Goal: Information Seeking & Learning: Learn about a topic

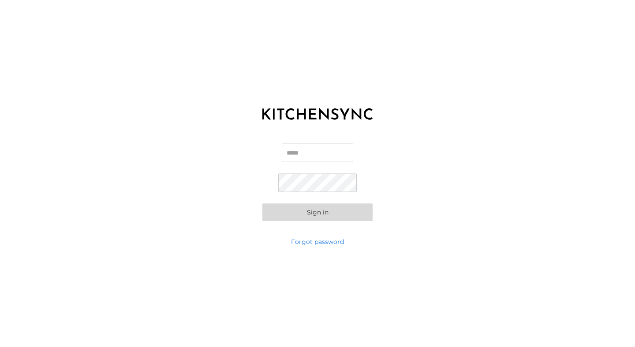
click at [337, 150] on input "Email" at bounding box center [317, 153] width 71 height 19
type input "**********"
click at [262, 204] on button "Sign in" at bounding box center [317, 213] width 110 height 18
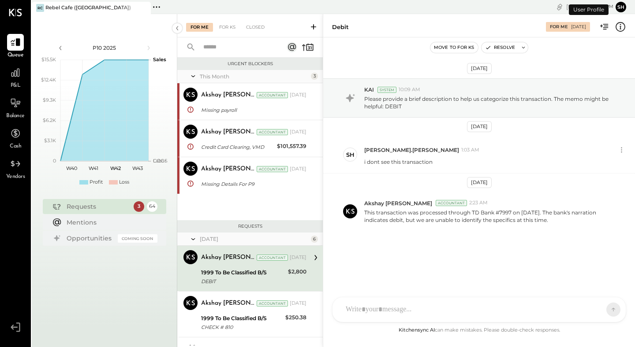
scroll to position [67, 0]
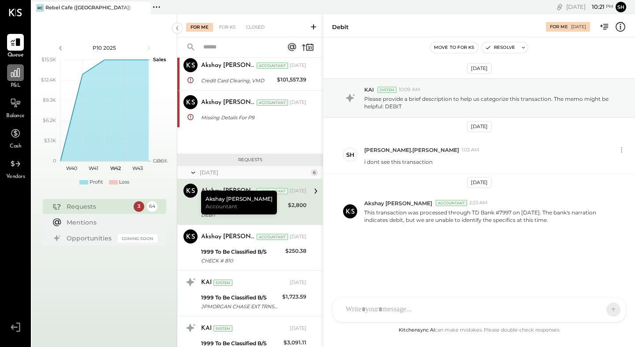
click at [19, 76] on icon at bounding box center [15, 72] width 11 height 11
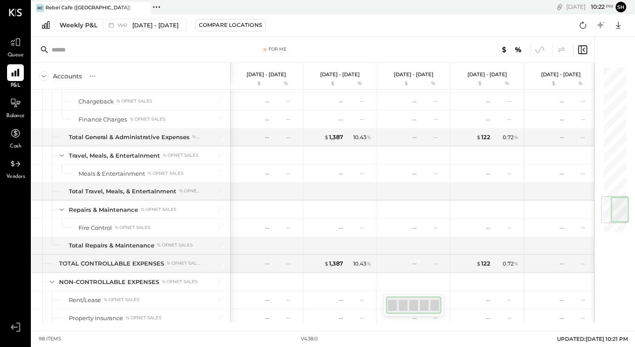
scroll to position [1196, 0]
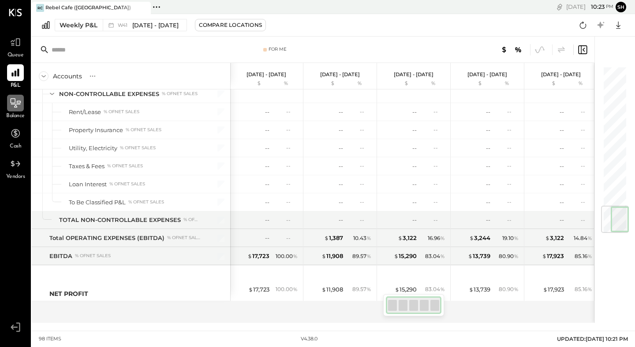
click at [16, 110] on div at bounding box center [15, 103] width 17 height 17
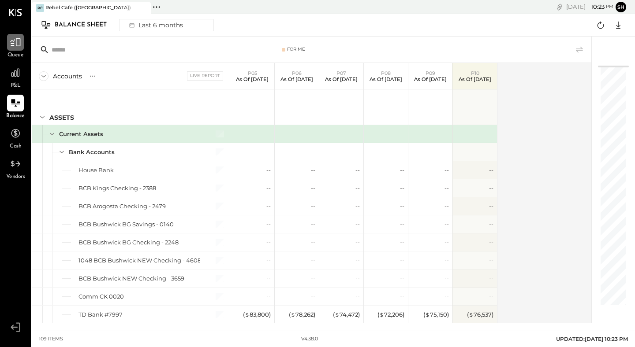
click at [12, 45] on icon at bounding box center [15, 42] width 11 height 8
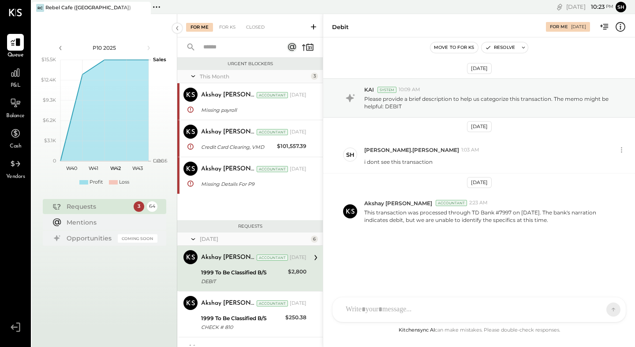
click at [122, 8] on div at bounding box center [135, 8] width 31 height 12
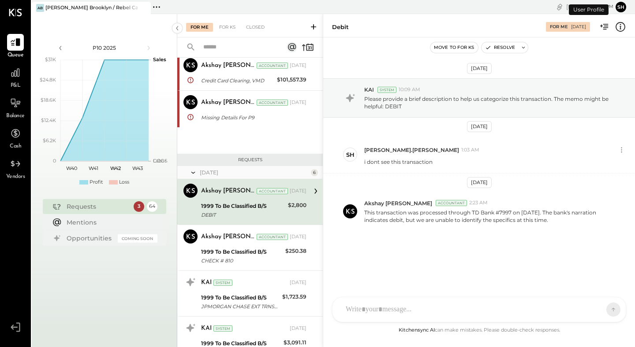
click at [157, 7] on icon at bounding box center [156, 6] width 11 height 11
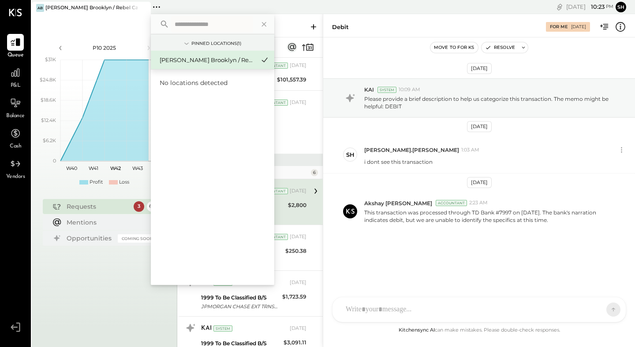
click at [187, 58] on div "[PERSON_NAME] Brooklyn / Rebel Cafe" at bounding box center [207, 60] width 95 height 8
click at [261, 26] on icon at bounding box center [263, 24] width 11 height 11
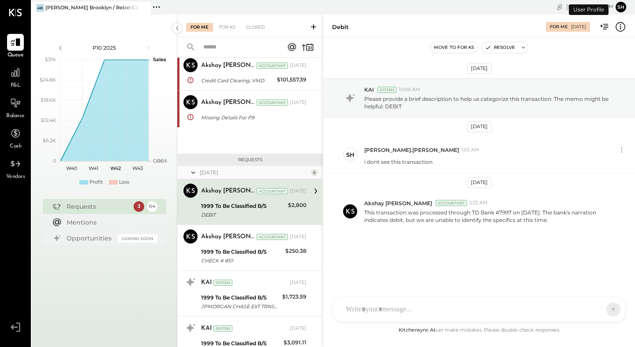
click at [621, 8] on button "sh" at bounding box center [620, 7] width 11 height 11
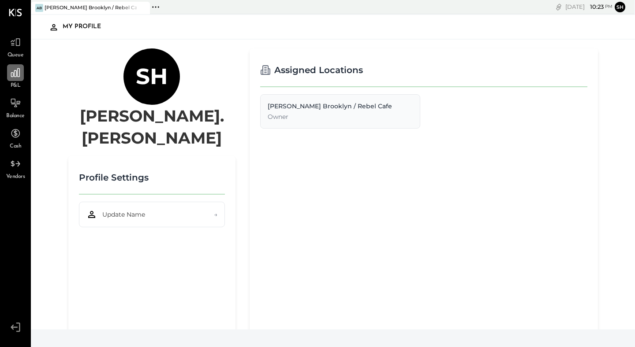
click at [20, 76] on icon at bounding box center [15, 72] width 11 height 11
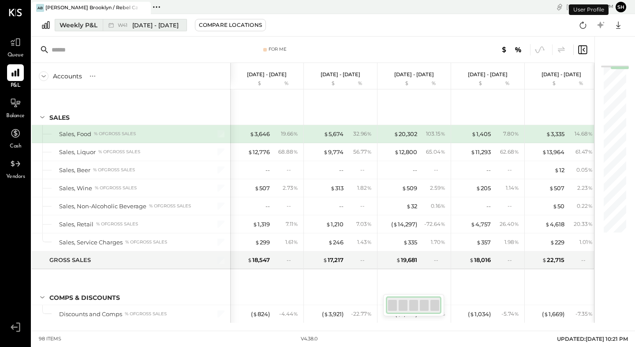
click at [164, 26] on span "[DATE] - [DATE]" at bounding box center [155, 25] width 46 height 8
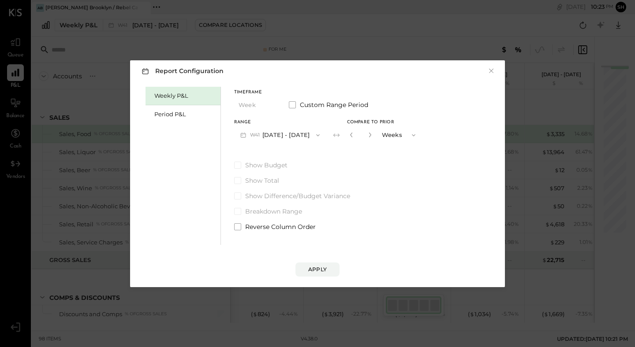
click at [190, 41] on div "Report Configuration × Weekly P&L Period P&L Timeframe Week Custom Range Period…" at bounding box center [317, 173] width 635 height 347
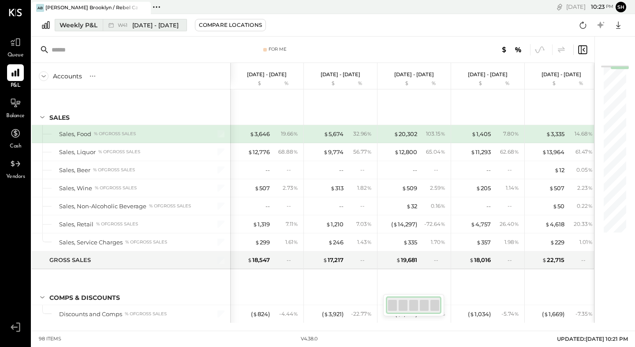
click at [71, 26] on div "Weekly P&L" at bounding box center [79, 25] width 38 height 9
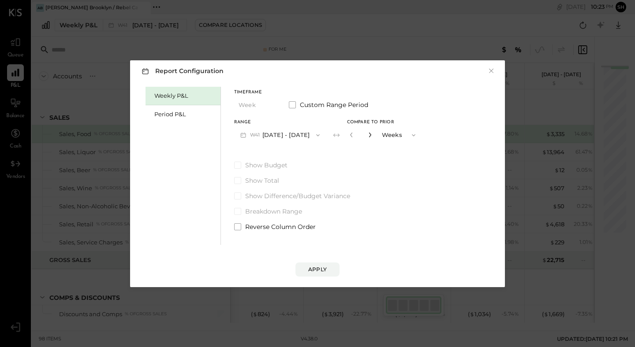
click at [369, 135] on icon "button" at bounding box center [369, 134] width 5 height 5
type input "*"
click at [491, 74] on button "×" at bounding box center [491, 71] width 8 height 9
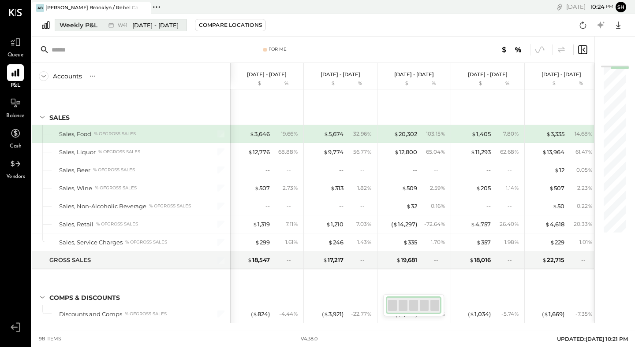
click at [142, 28] on span "[DATE] - [DATE]" at bounding box center [155, 25] width 46 height 8
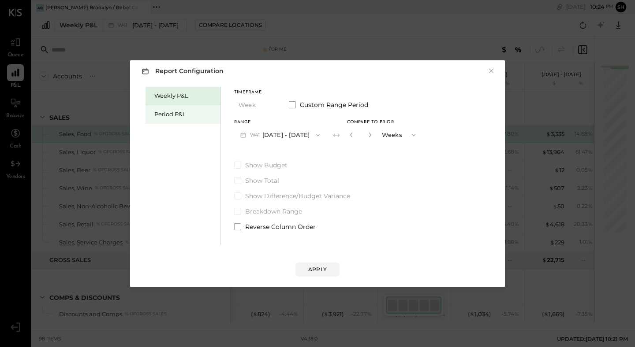
click at [201, 117] on div "Period P&L" at bounding box center [185, 114] width 62 height 8
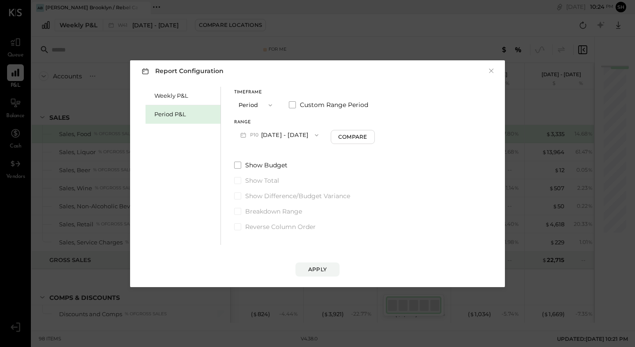
click at [299, 136] on button "P10 [DATE] - [DATE]" at bounding box center [279, 135] width 90 height 16
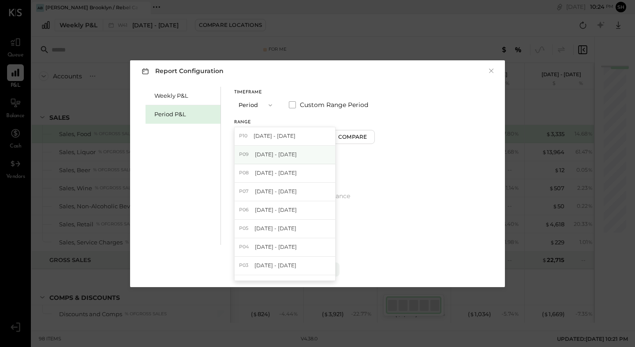
click at [297, 156] on span "[DATE] - [DATE]" at bounding box center [276, 154] width 42 height 7
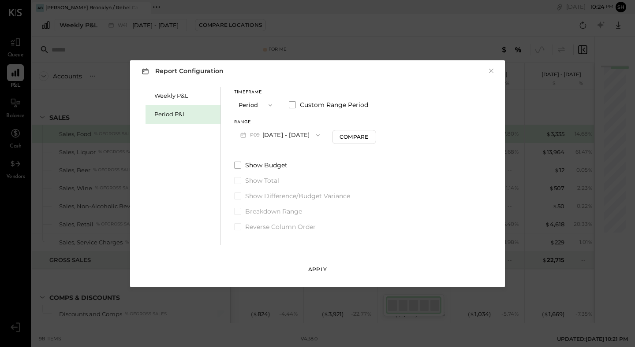
click at [322, 275] on button "Apply" at bounding box center [317, 270] width 44 height 14
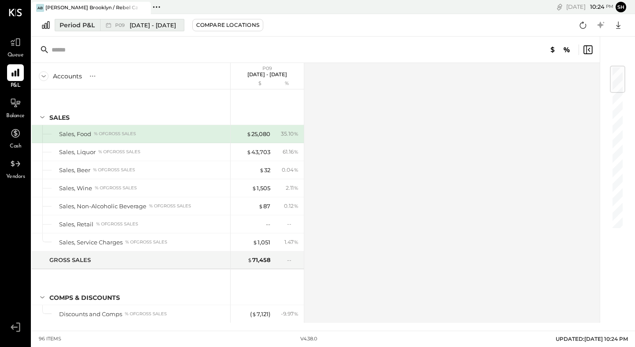
click at [156, 29] on span "[DATE] - [DATE]" at bounding box center [153, 25] width 46 height 8
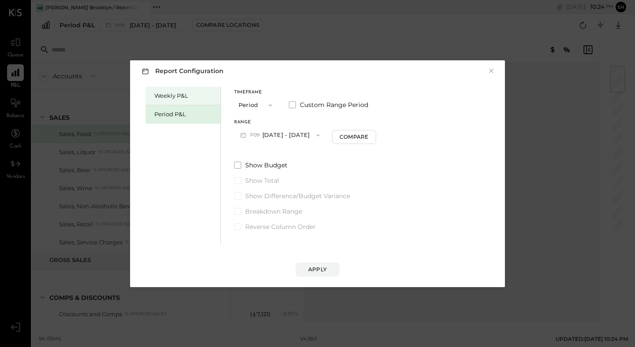
click at [184, 99] on div "Weekly P&L" at bounding box center [185, 96] width 62 height 8
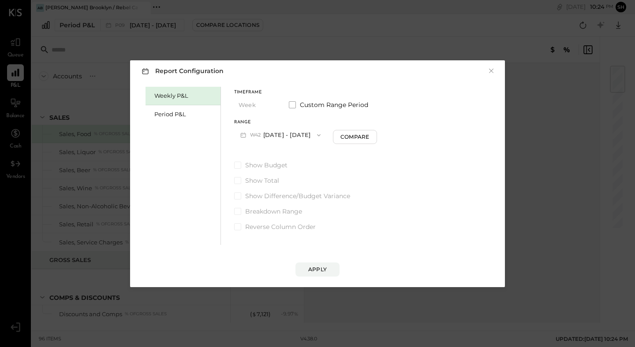
click at [280, 136] on button "W42 [DATE] - [DATE]" at bounding box center [280, 135] width 93 height 16
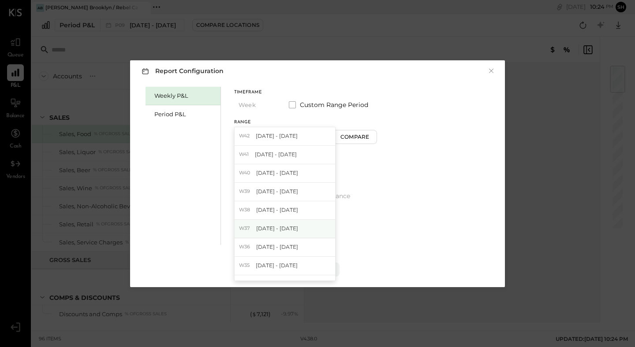
click at [288, 237] on div "W37 [DATE] - [DATE]" at bounding box center [285, 229] width 101 height 19
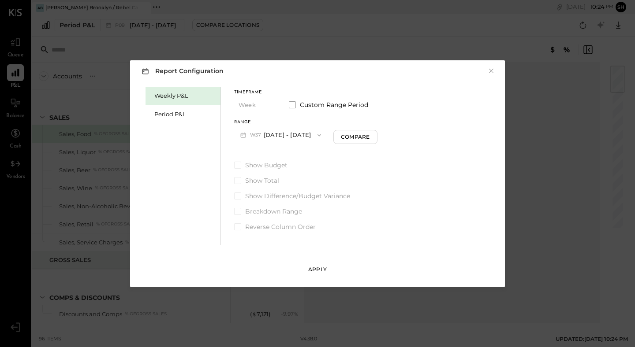
click at [309, 271] on div "Apply" at bounding box center [317, 269] width 19 height 7
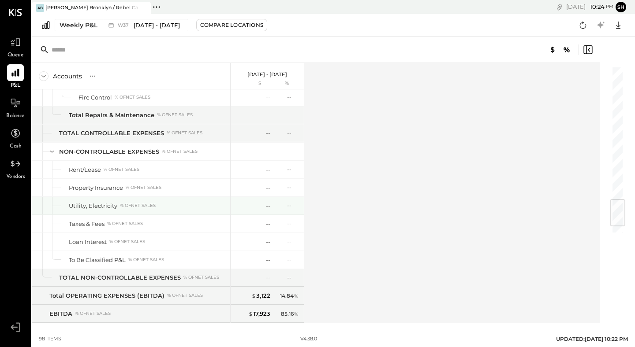
scroll to position [1137, 0]
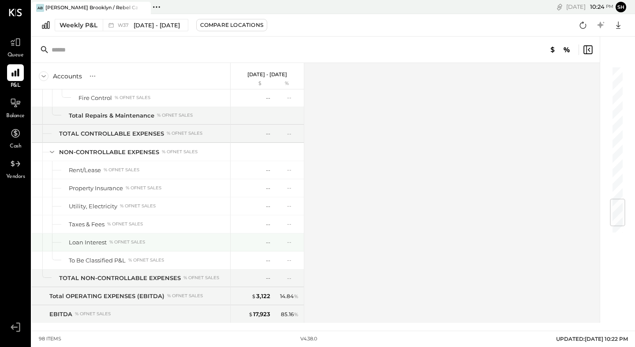
click at [262, 242] on div "--" at bounding box center [252, 242] width 35 height 8
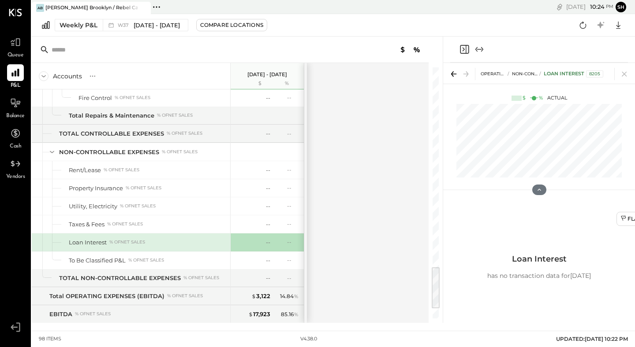
click at [288, 243] on div "--" at bounding box center [292, 241] width 11 height 7
click at [271, 245] on div "-- --" at bounding box center [268, 243] width 66 height 18
